Goal: Transaction & Acquisition: Purchase product/service

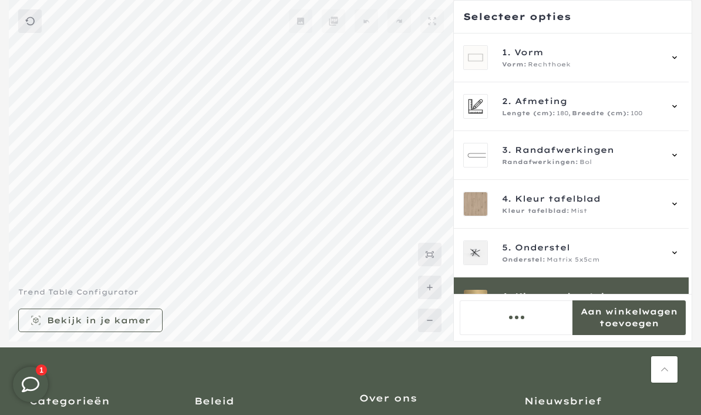
scroll to position [121, 0]
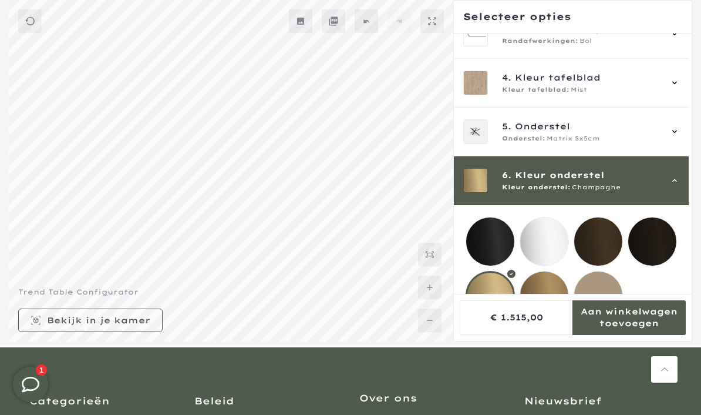
click at [607, 293] on mmq-loader at bounding box center [599, 295] width 48 height 48
click at [543, 291] on mmq-loader at bounding box center [545, 295] width 48 height 48
click at [551, 242] on mmq-loader at bounding box center [545, 241] width 48 height 48
click at [605, 237] on mmq-loader at bounding box center [599, 241] width 48 height 48
click at [662, 243] on mmq-loader at bounding box center [653, 241] width 48 height 48
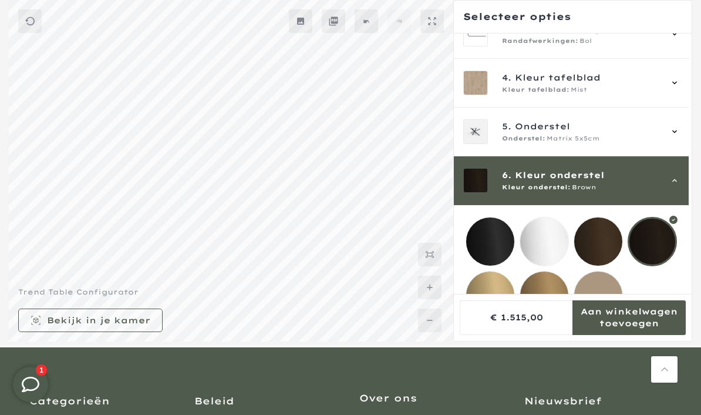
click at [491, 297] on mmq-loader at bounding box center [490, 295] width 48 height 48
